Goal: Information Seeking & Learning: Understand process/instructions

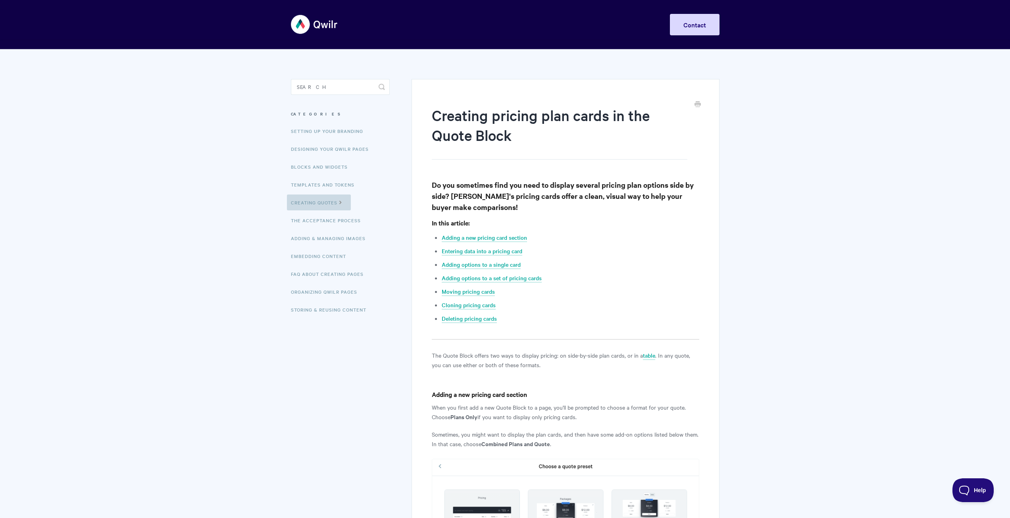
click at [325, 203] on link "Creating Quotes" at bounding box center [319, 202] width 64 height 16
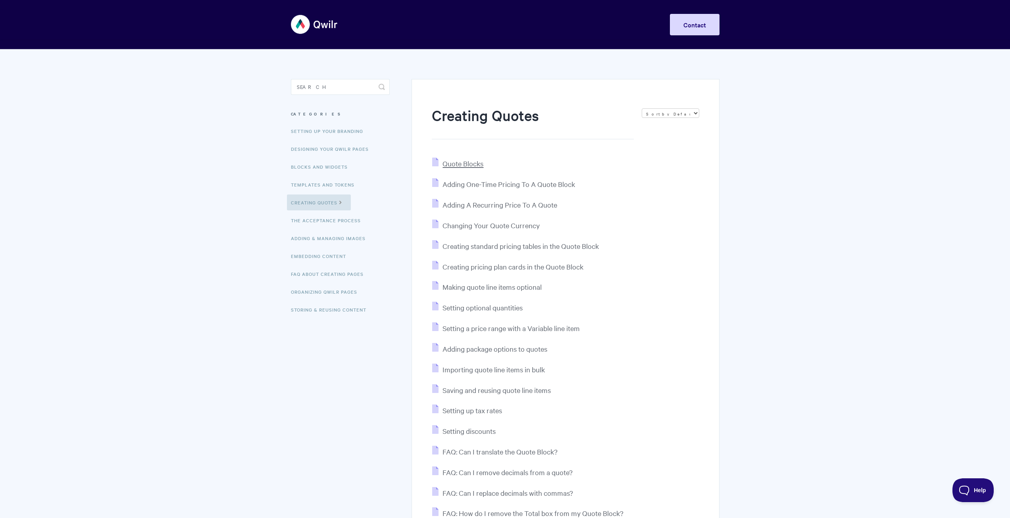
click at [474, 166] on span "Quote Blocks" at bounding box center [462, 163] width 41 height 9
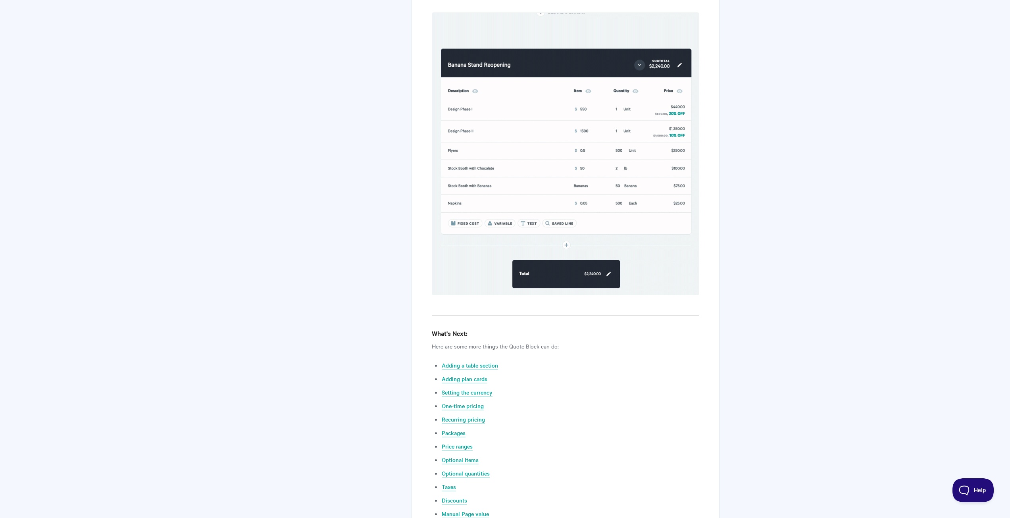
scroll to position [2738, 0]
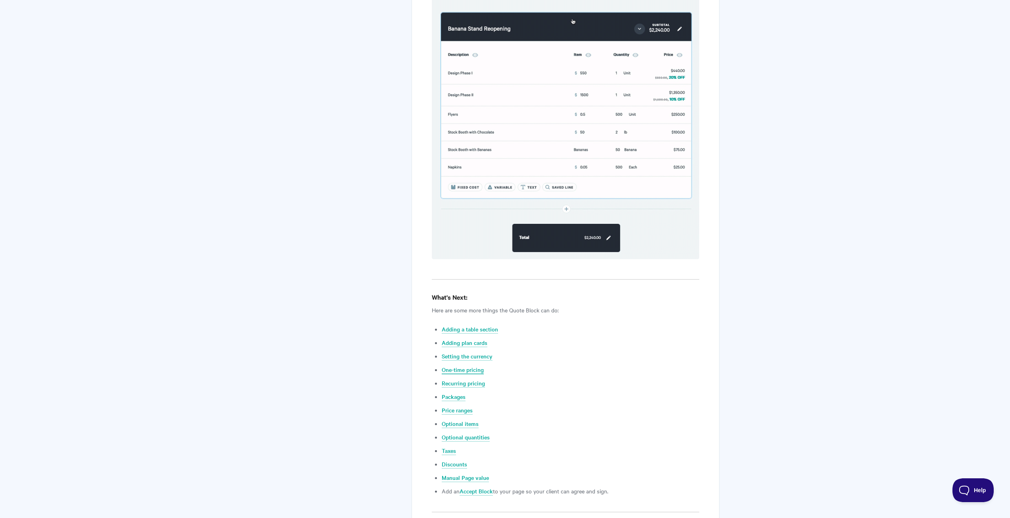
click at [473, 365] on link "One-time pricing" at bounding box center [463, 369] width 42 height 9
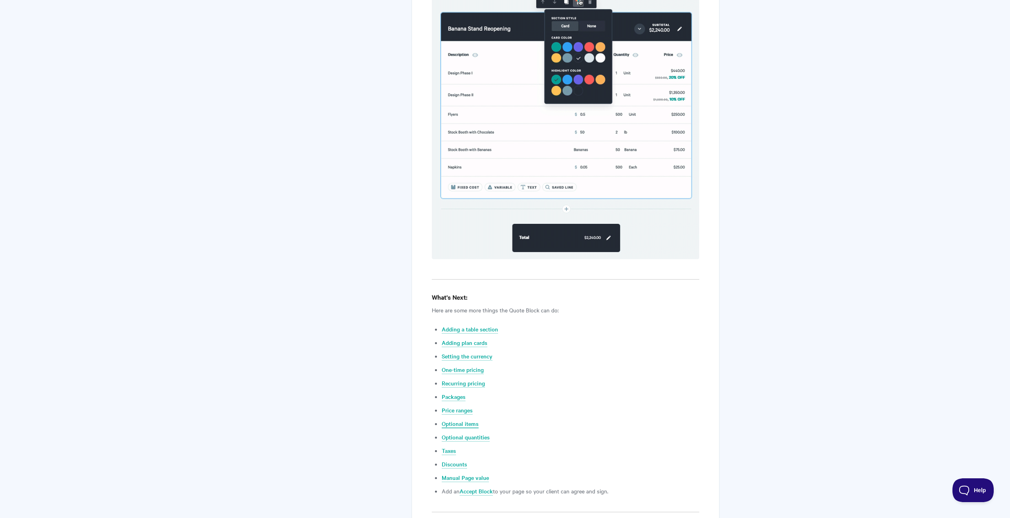
click at [470, 419] on link "Optional items" at bounding box center [460, 423] width 37 height 9
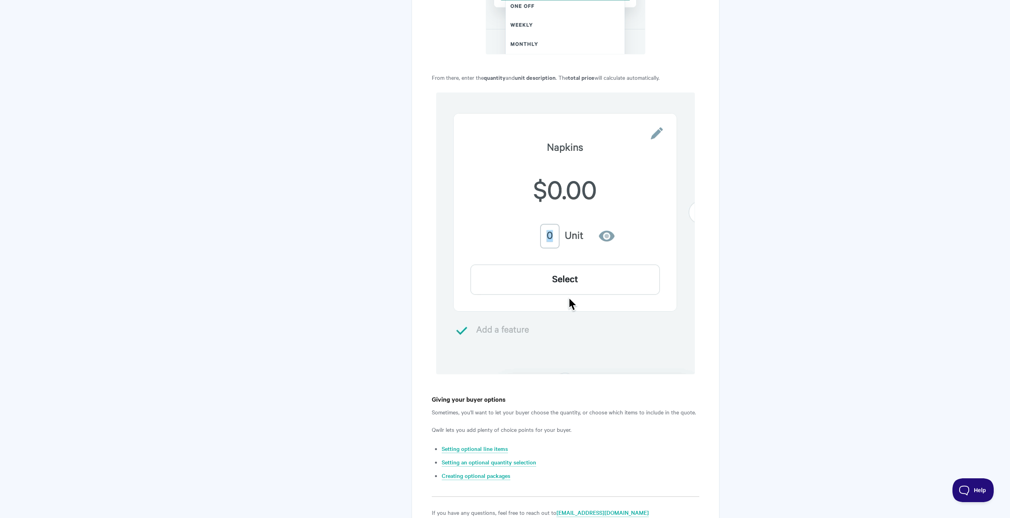
scroll to position [1097, 0]
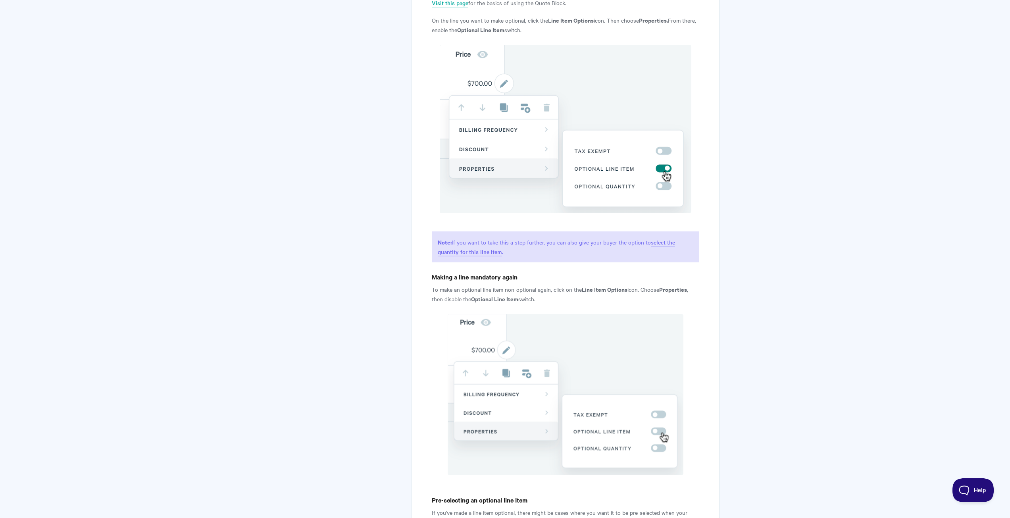
scroll to position [612, 0]
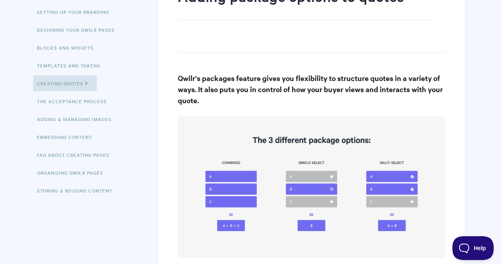
scroll to position [40, 0]
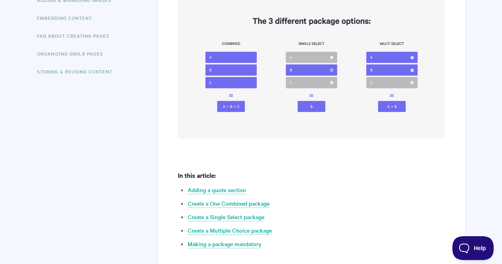
scroll to position [278, 0]
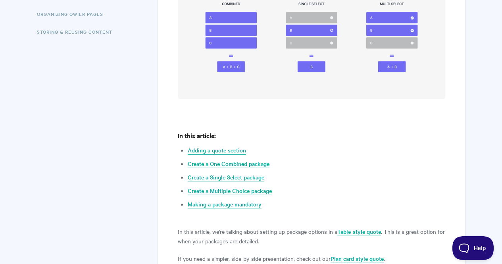
click at [211, 152] on link "Adding a quote section" at bounding box center [217, 150] width 58 height 9
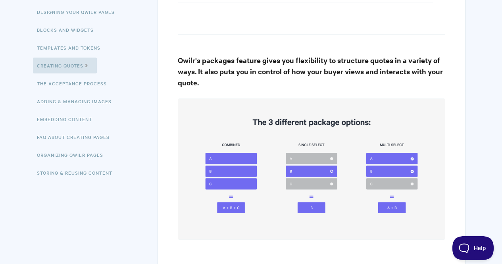
scroll to position [238, 0]
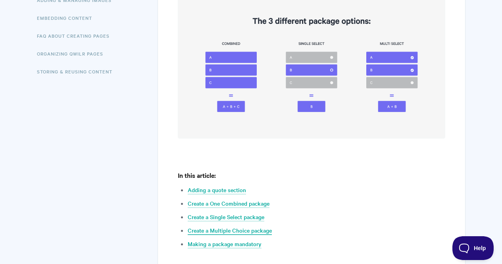
click at [246, 233] on link "Create a Multiple Choice package" at bounding box center [230, 230] width 84 height 9
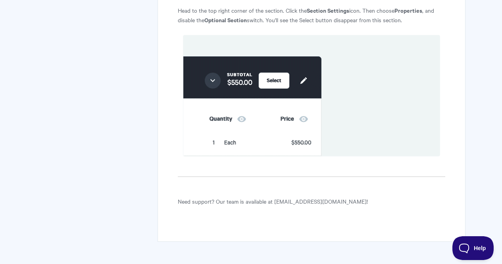
scroll to position [1788, 0]
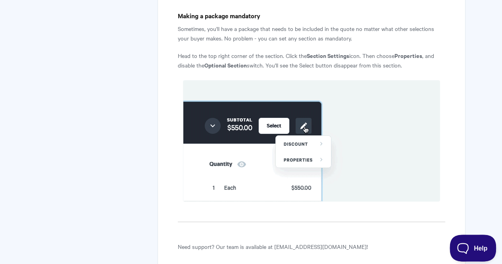
click at [464, 250] on button "Help" at bounding box center [470, 247] width 41 height 24
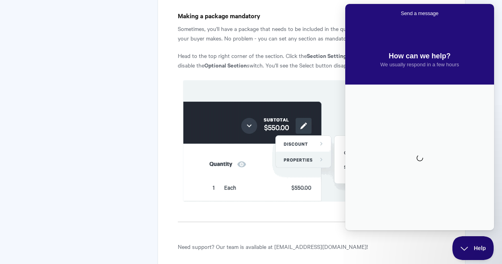
scroll to position [0, 0]
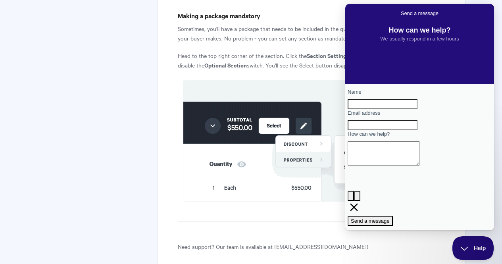
click at [406, 106] on input "Name" at bounding box center [383, 104] width 70 height 10
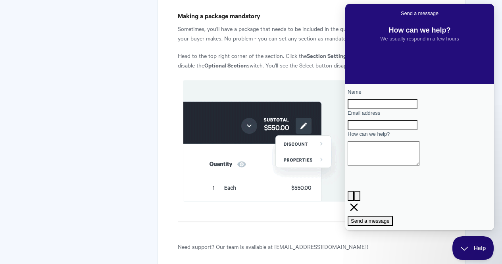
scroll to position [1867, 0]
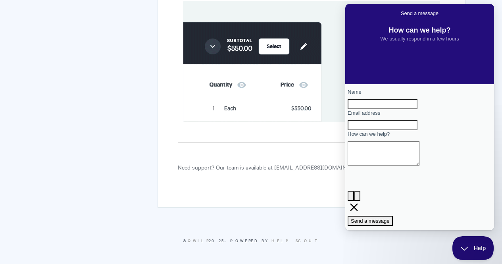
click at [360, 109] on div "Contact form" at bounding box center [420, 109] width 144 height 0
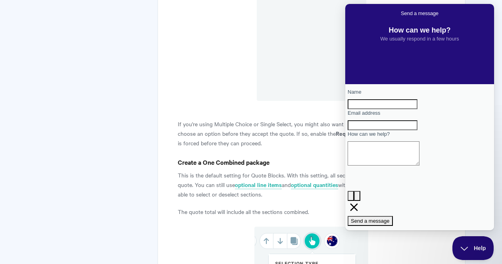
scroll to position [875, 0]
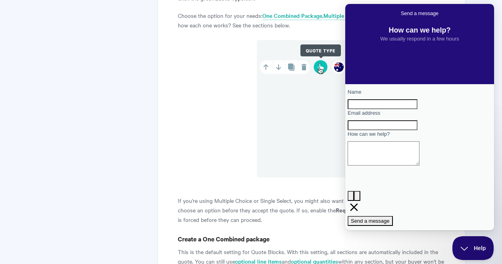
click at [501, 5] on body "Toggle Navigation Home Getting Started Creating & Editing Pages Sharing & Analy…" at bounding box center [251, 190] width 502 height 2131
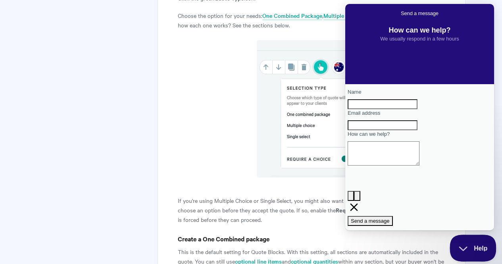
click at [484, 246] on span "Help" at bounding box center [470, 247] width 41 height 6
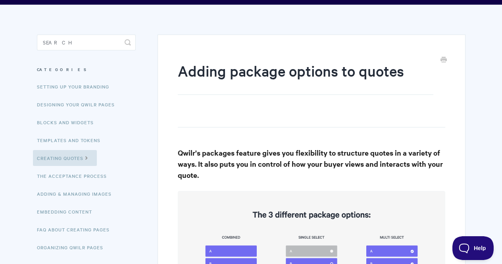
scroll to position [79, 0]
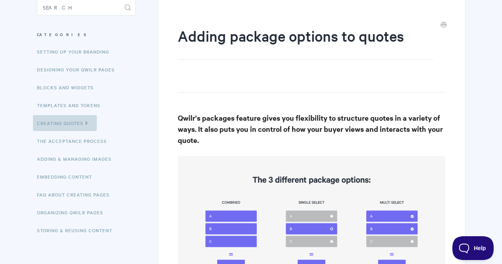
click at [63, 121] on link "Creating Quotes" at bounding box center [65, 123] width 64 height 16
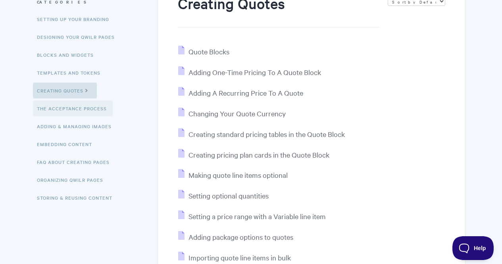
scroll to position [119, 0]
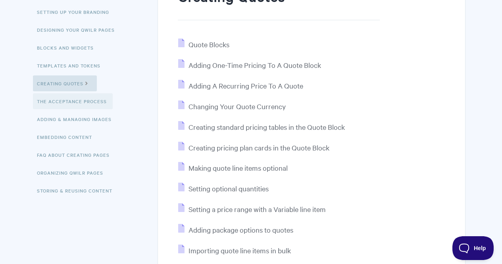
click at [84, 98] on link "The Acceptance Process" at bounding box center [73, 101] width 80 height 16
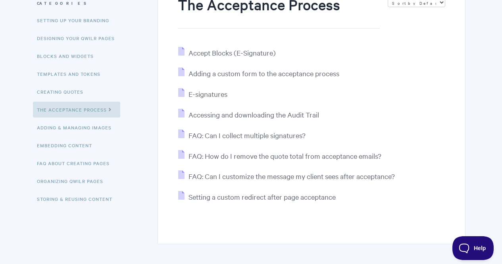
scroll to position [119, 0]
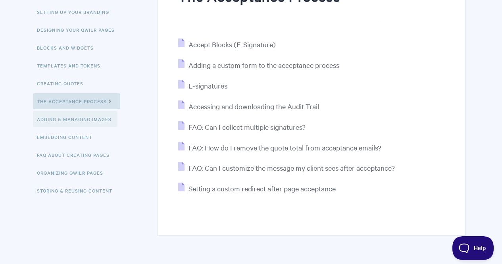
click at [92, 121] on link "Adding & Managing Images" at bounding box center [75, 119] width 85 height 16
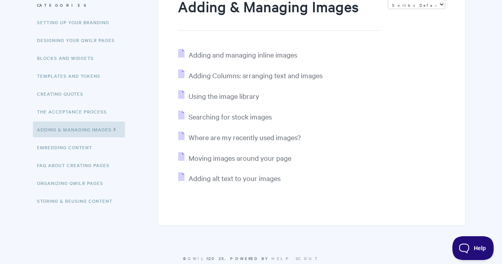
scroll to position [127, 0]
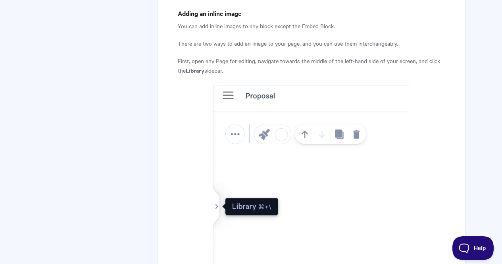
scroll to position [476, 0]
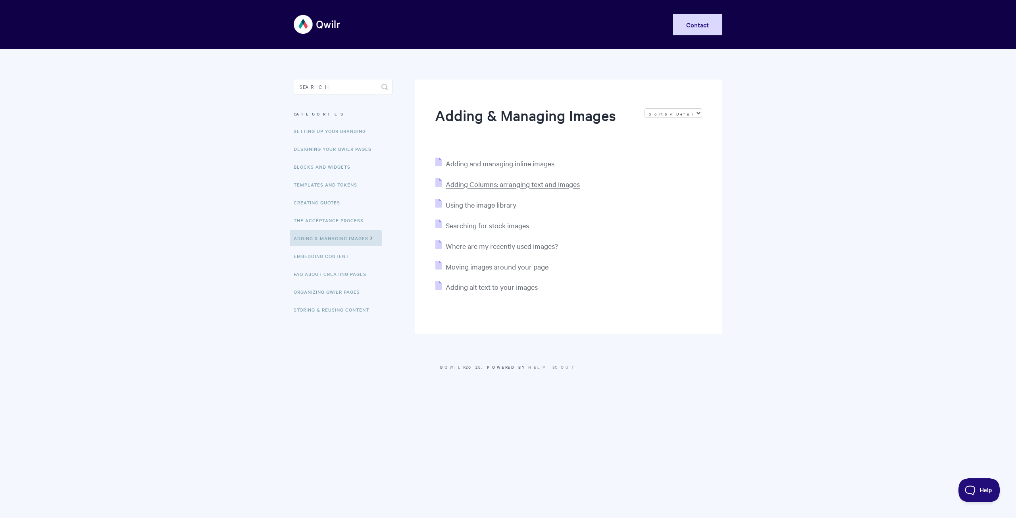
click at [509, 183] on span "Adding Columns: arranging text and images" at bounding box center [513, 183] width 134 height 9
click at [336, 271] on link "FAQ About Creating Pages" at bounding box center [331, 274] width 83 height 16
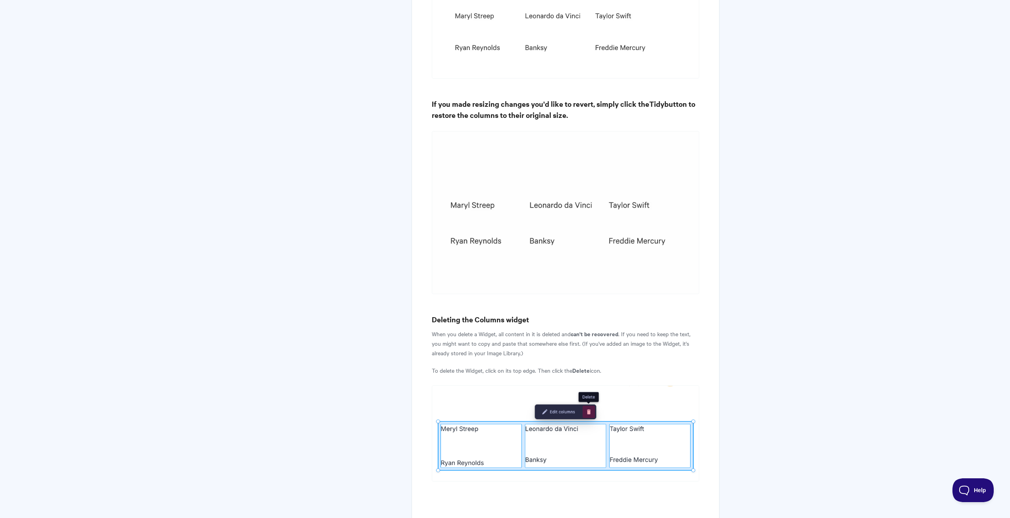
scroll to position [2036, 0]
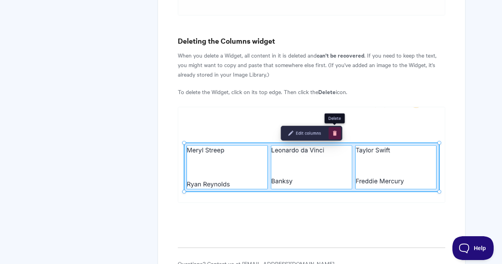
scroll to position [2528, 0]
